Goal: Use online tool/utility

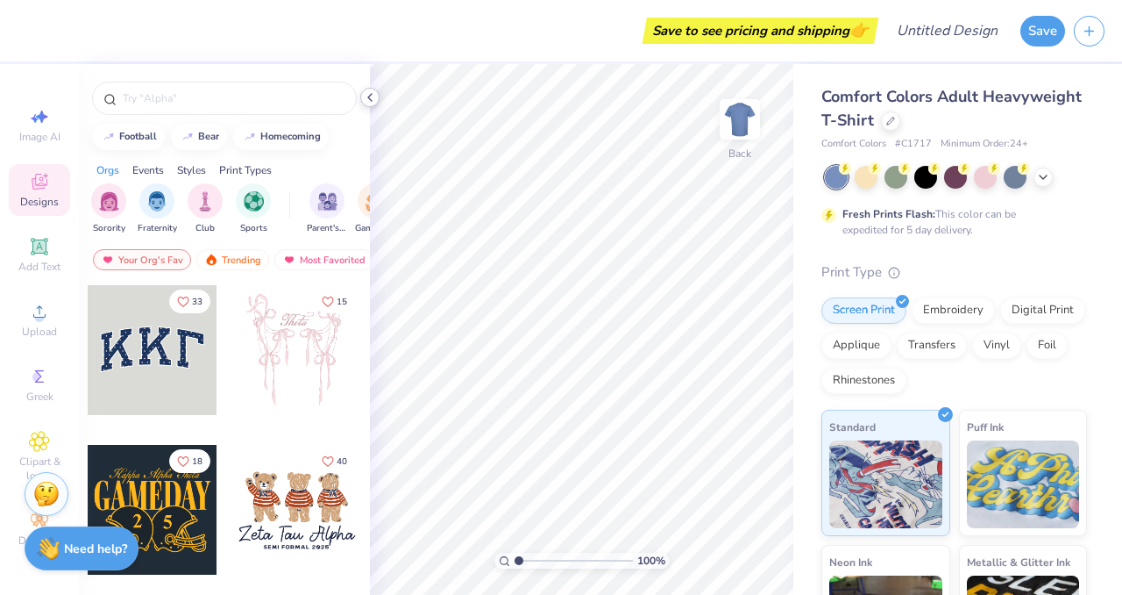
click at [366, 98] on icon at bounding box center [370, 97] width 14 height 14
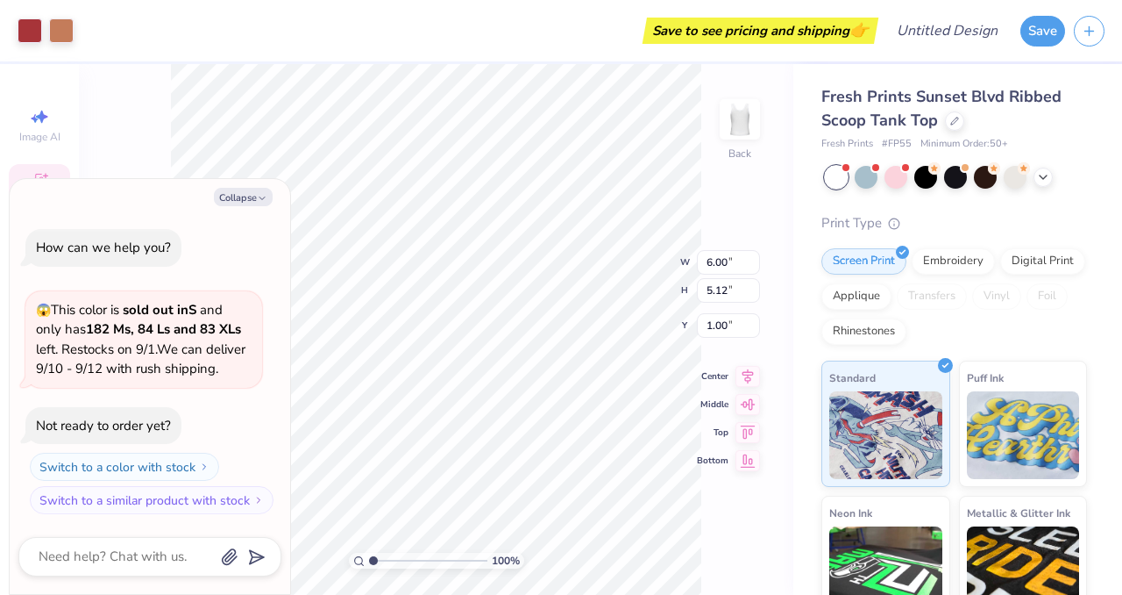
type textarea "x"
type input "0.88"
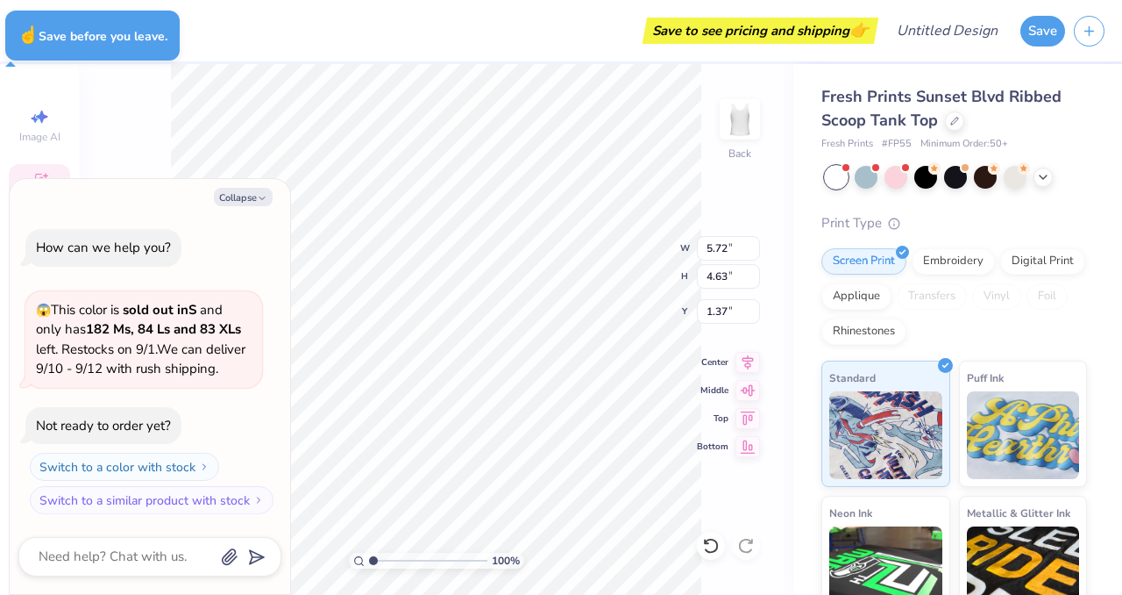
type textarea "x"
